Goal: Download file/media

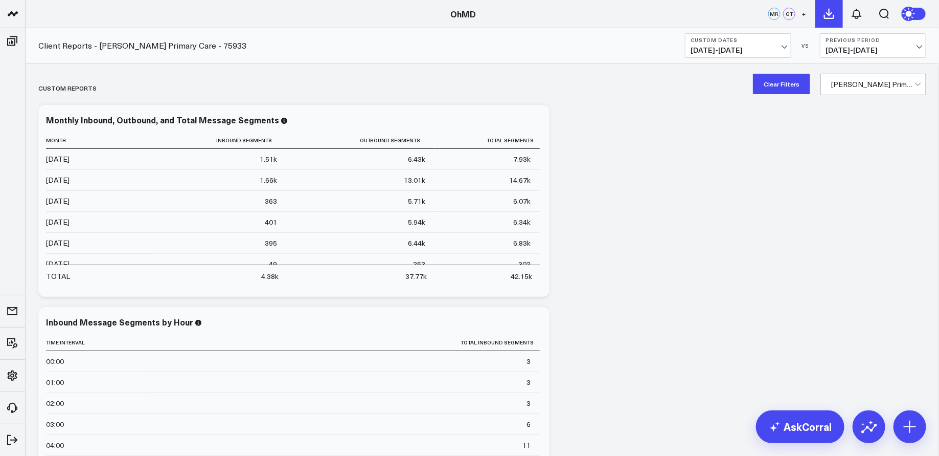
click at [833, 13] on icon at bounding box center [829, 14] width 12 height 12
click at [829, 13] on icon at bounding box center [829, 13] width 9 height 9
click at [860, 13] on icon at bounding box center [857, 14] width 12 height 12
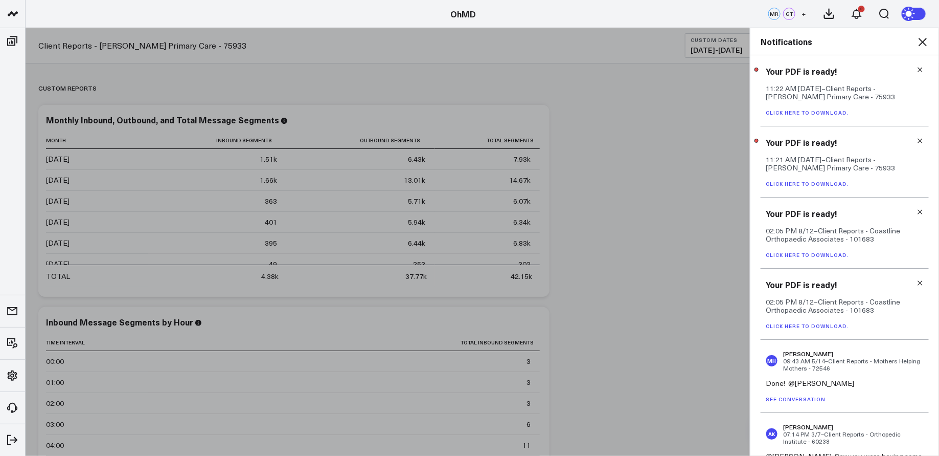
click at [831, 112] on link "Click here to download." at bounding box center [807, 112] width 83 height 7
click at [928, 40] on icon at bounding box center [923, 42] width 12 height 12
